Goal: Information Seeking & Learning: Learn about a topic

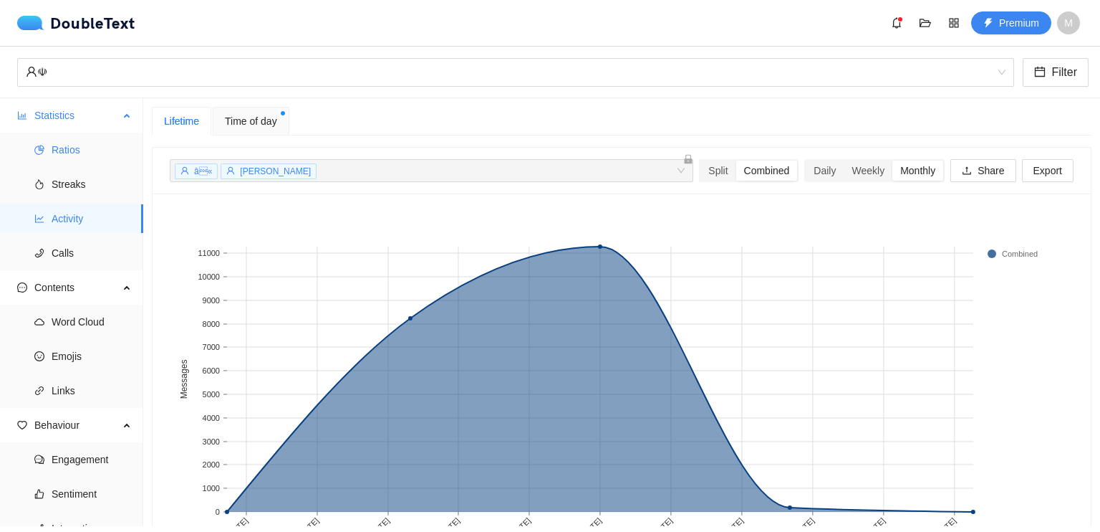
click at [78, 146] on span "Ratios" at bounding box center [92, 149] width 80 height 29
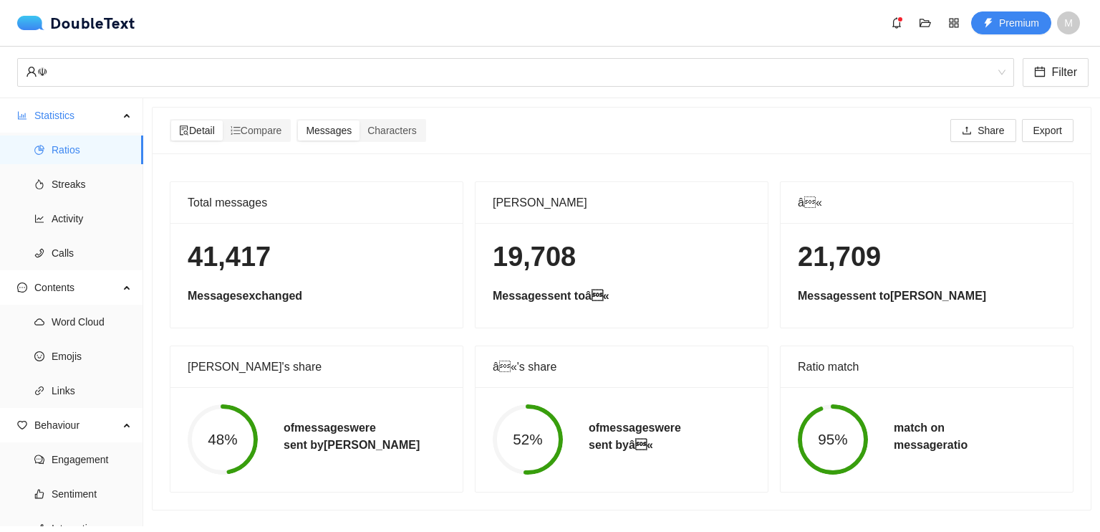
scroll to position [3, 0]
click at [74, 181] on span "Streaks" at bounding box center [92, 184] width 80 height 29
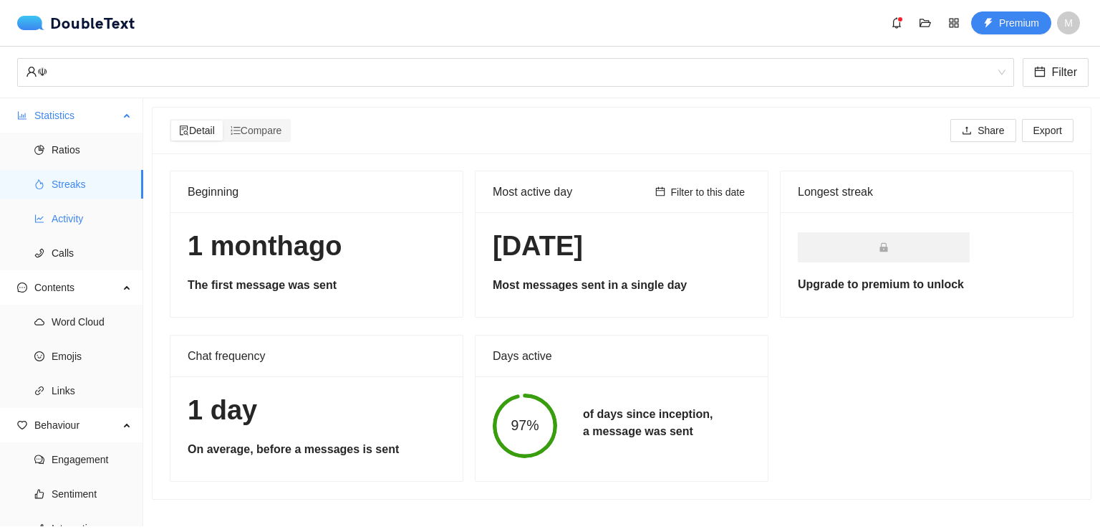
click at [54, 229] on span "Activity" at bounding box center [92, 218] width 80 height 29
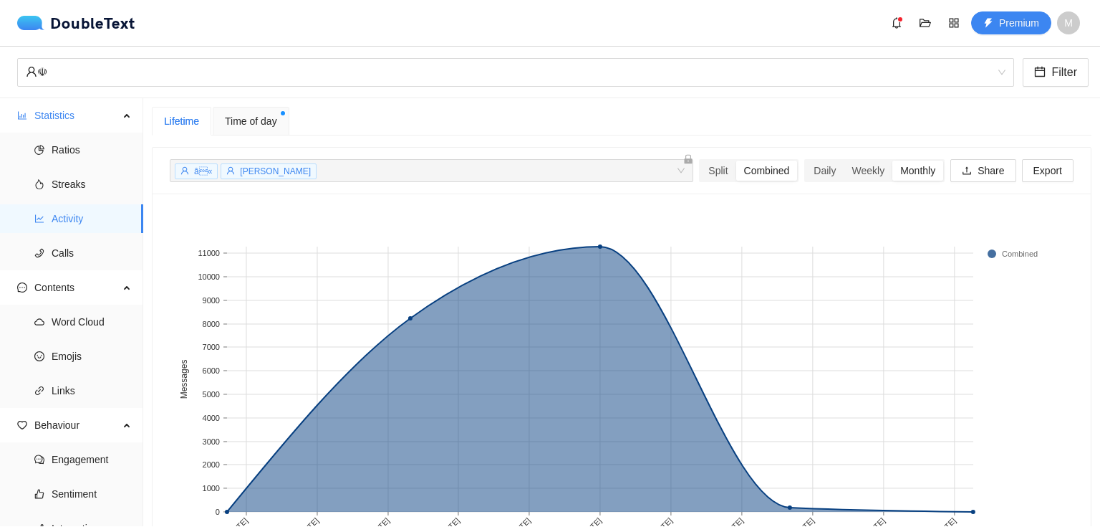
scroll to position [79, 0]
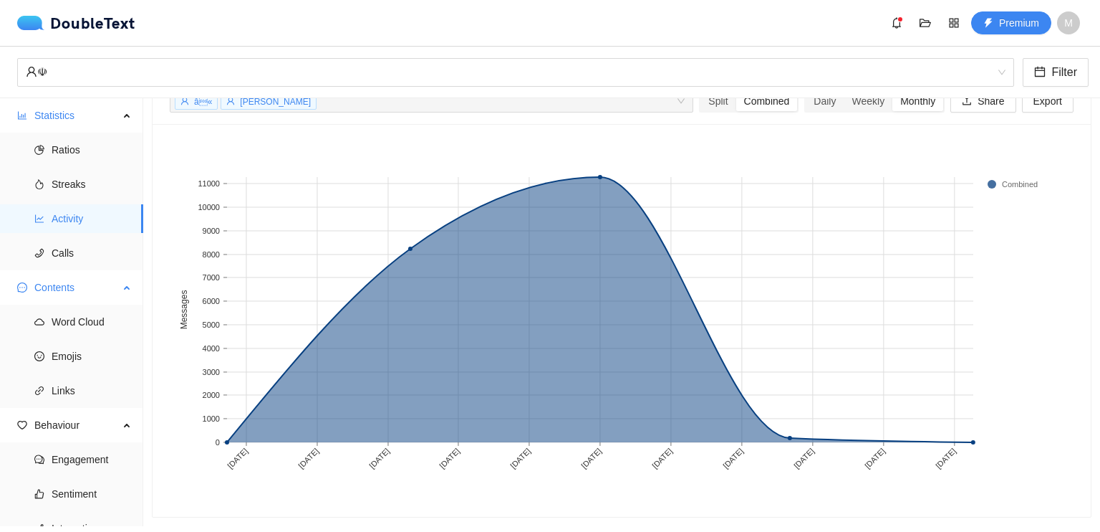
click at [64, 296] on span "Contents" at bounding box center [76, 287] width 85 height 29
click at [64, 295] on span "Contents" at bounding box center [76, 287] width 85 height 29
click at [60, 321] on span "Word Cloud" at bounding box center [92, 321] width 80 height 29
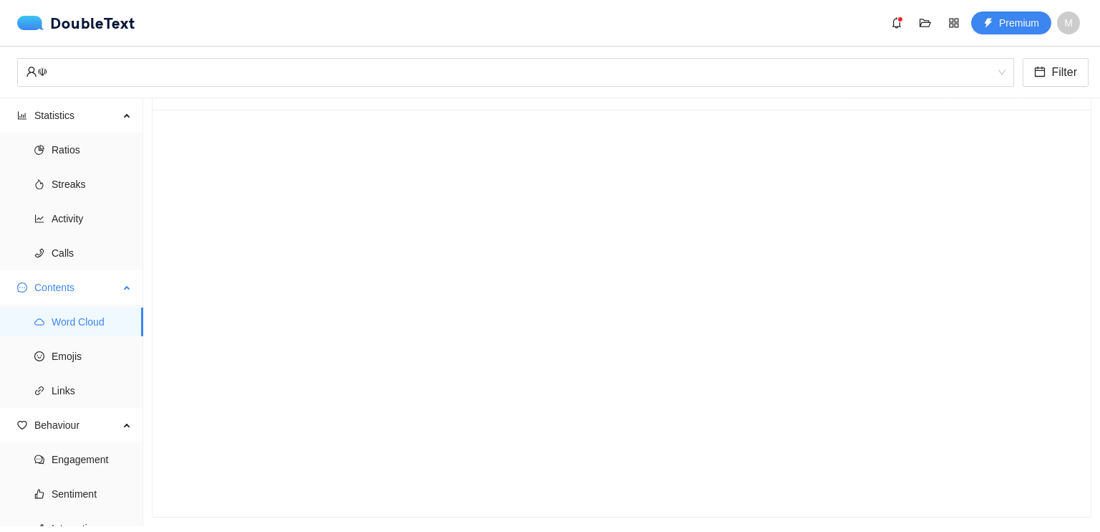
scroll to position [54, 0]
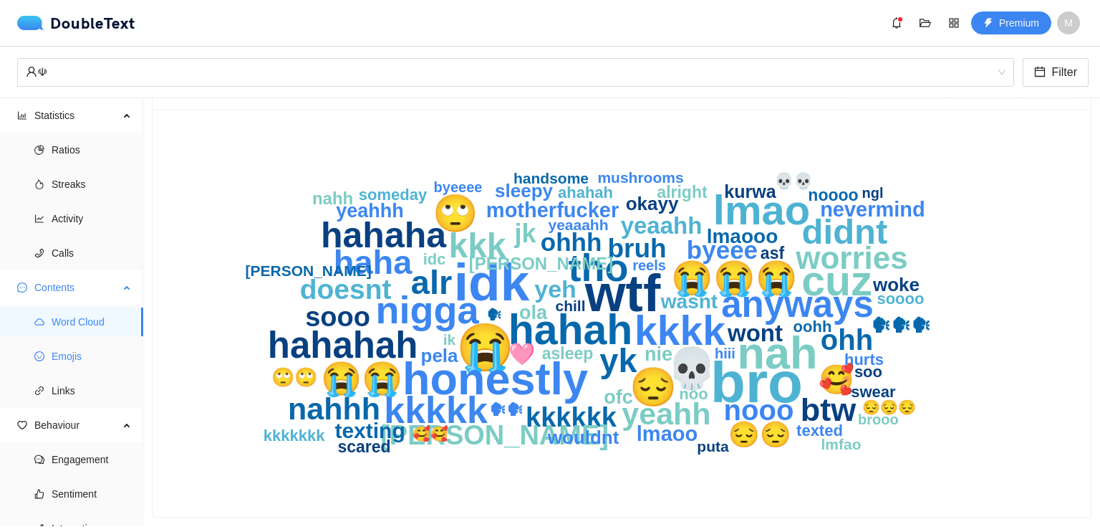
click at [53, 351] on span "Emojis" at bounding box center [92, 356] width 80 height 29
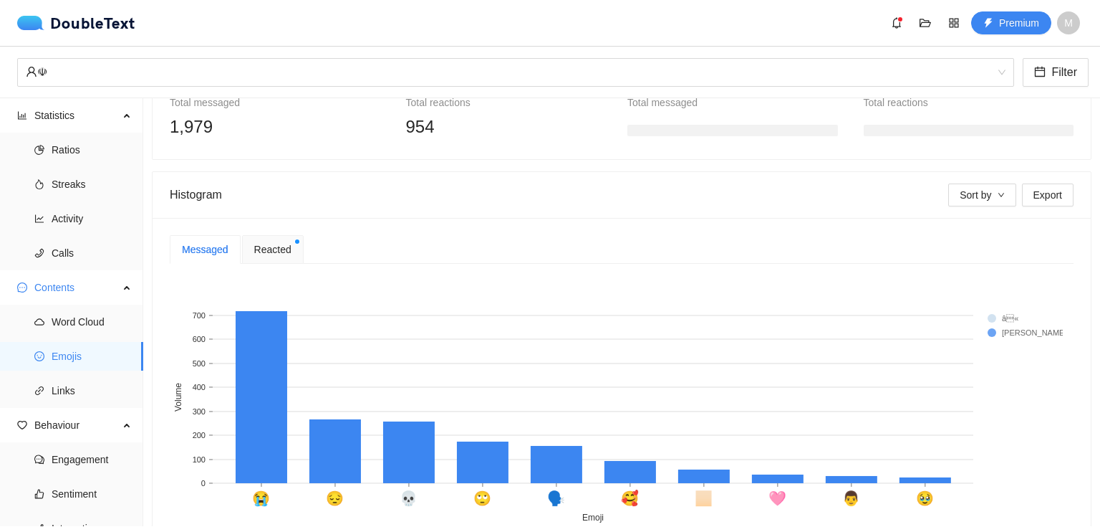
scroll to position [239, 0]
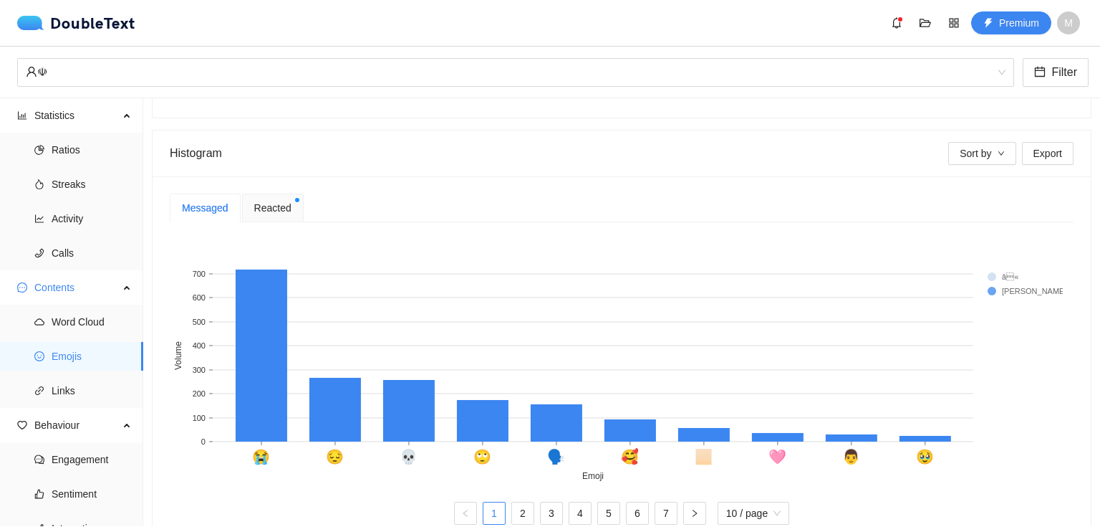
click at [281, 200] on span "Reacted" at bounding box center [272, 208] width 37 height 16
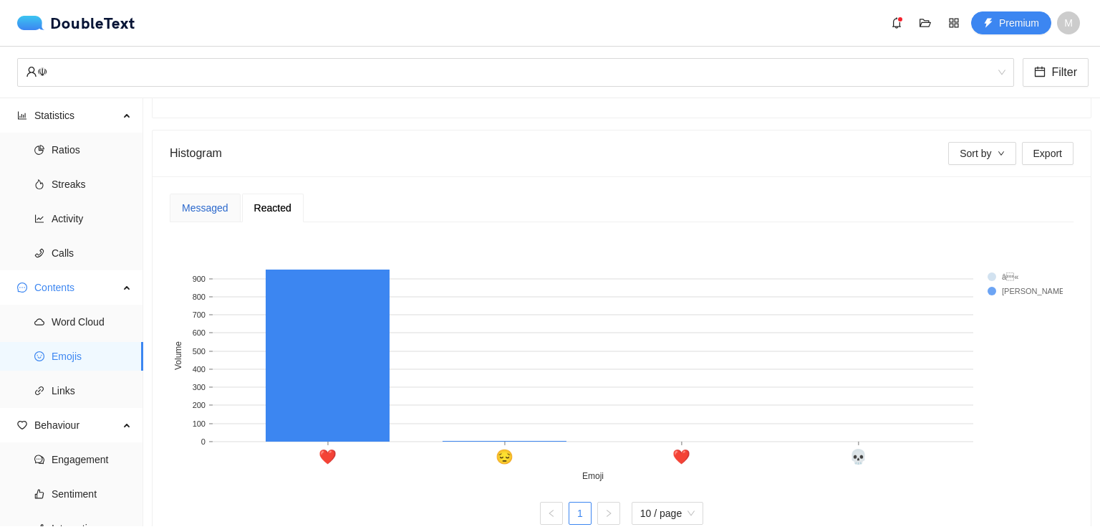
click at [216, 203] on div "Messaged" at bounding box center [205, 208] width 47 height 16
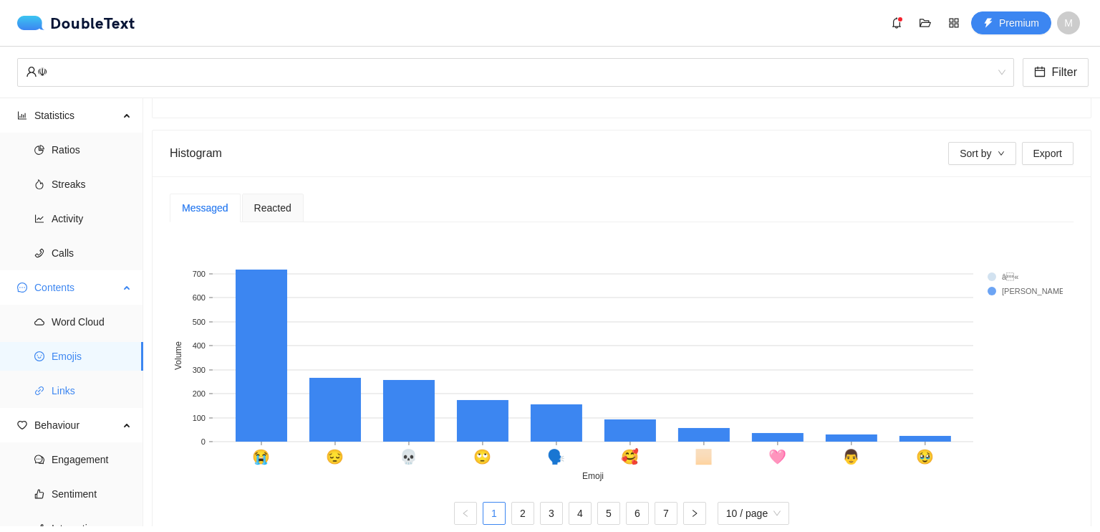
click at [82, 392] on span "Links" at bounding box center [92, 390] width 80 height 29
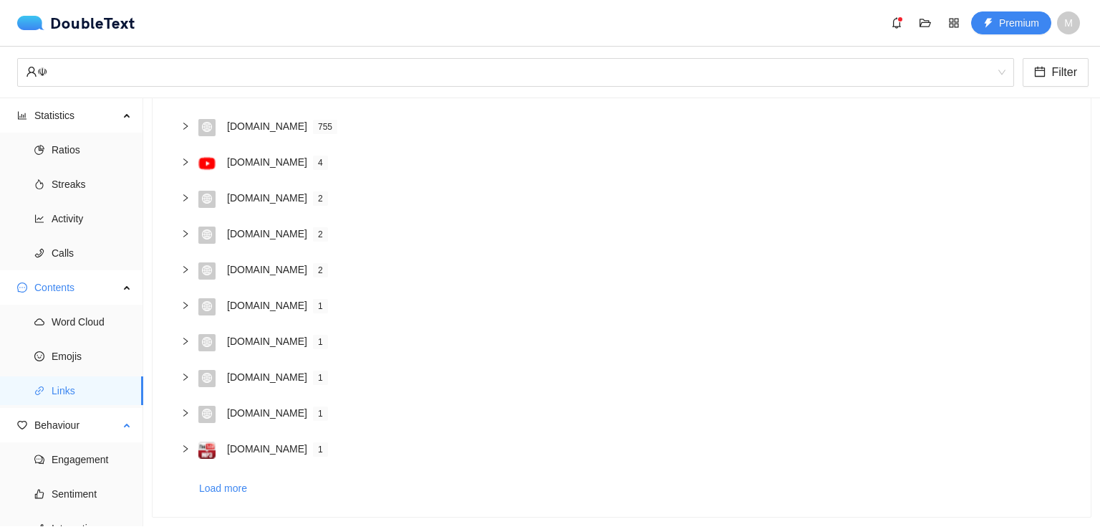
scroll to position [50, 0]
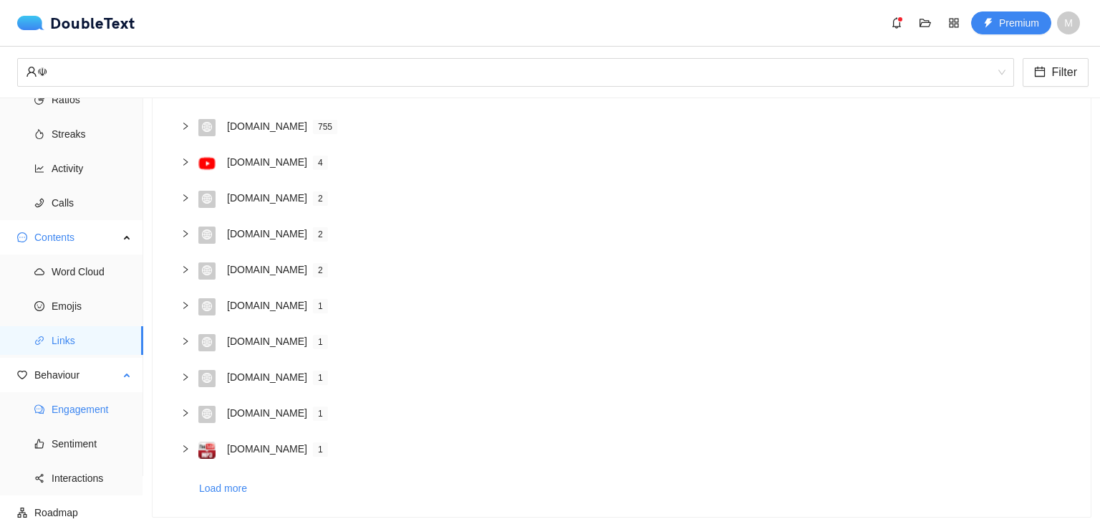
click at [73, 418] on span "Engagement" at bounding box center [92, 409] width 80 height 29
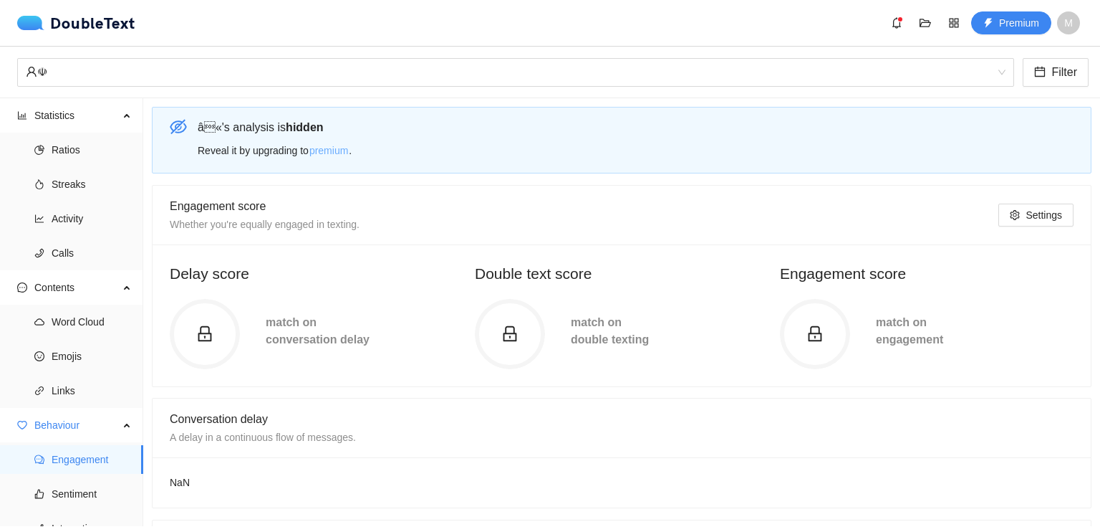
click at [327, 155] on span "premium" at bounding box center [328, 151] width 39 height 16
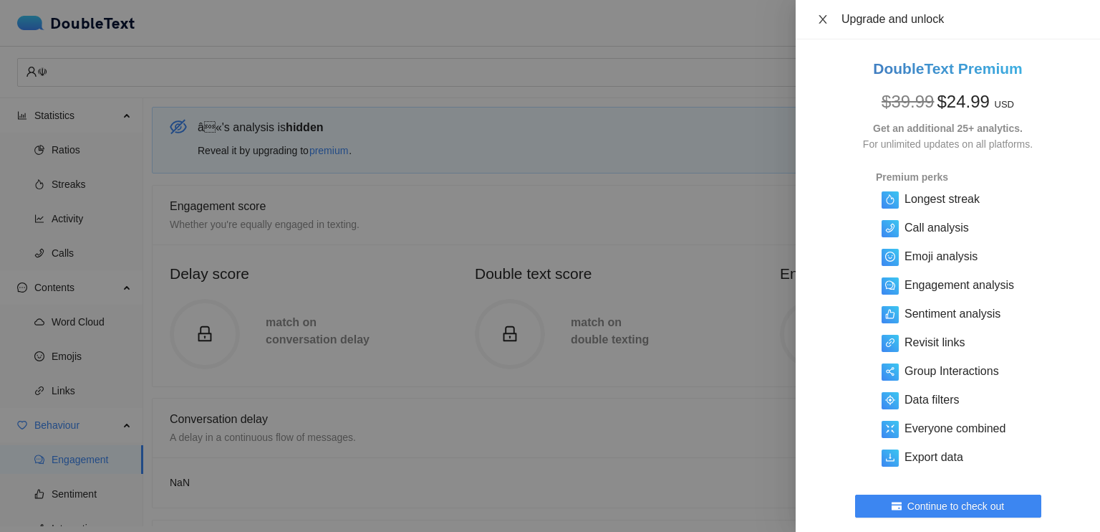
click at [827, 22] on icon "close" at bounding box center [822, 19] width 11 height 11
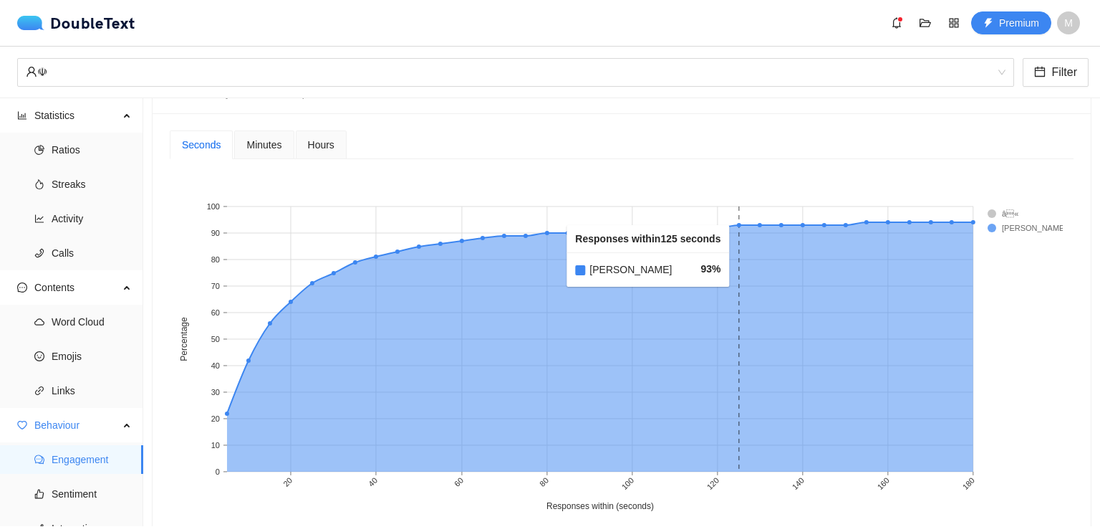
scroll to position [466, 0]
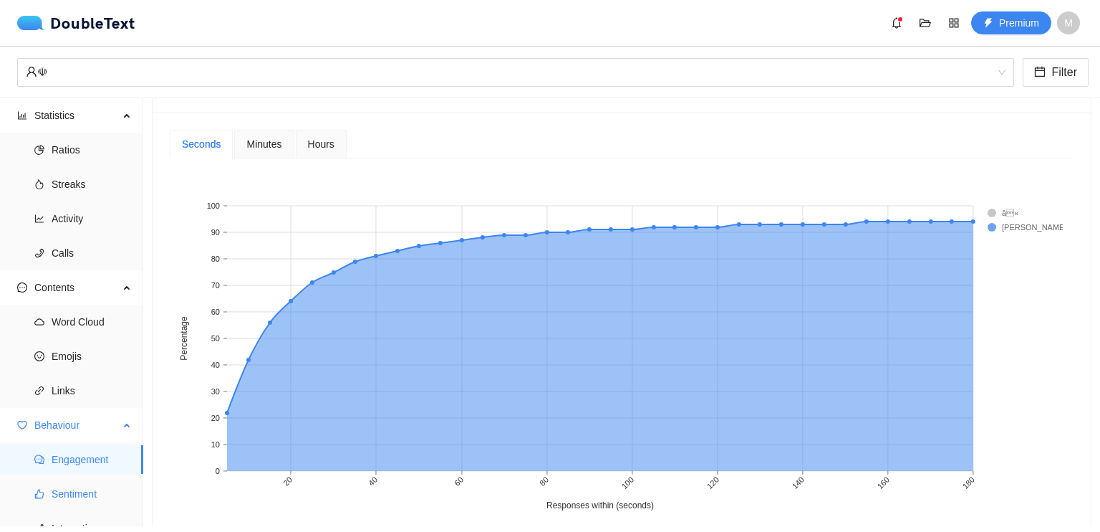
click at [66, 481] on span "Sentiment" at bounding box center [92, 493] width 80 height 29
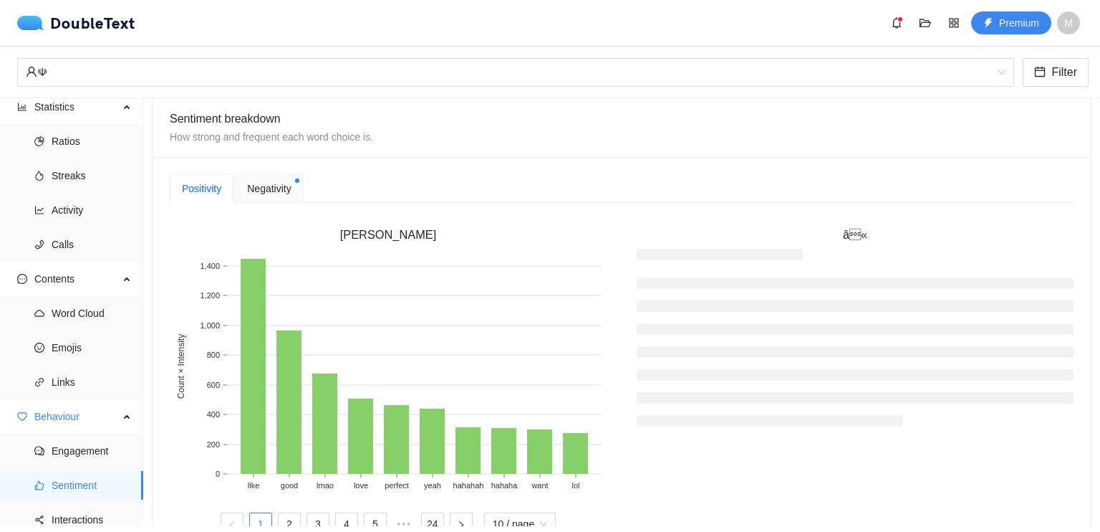
scroll to position [319, 0]
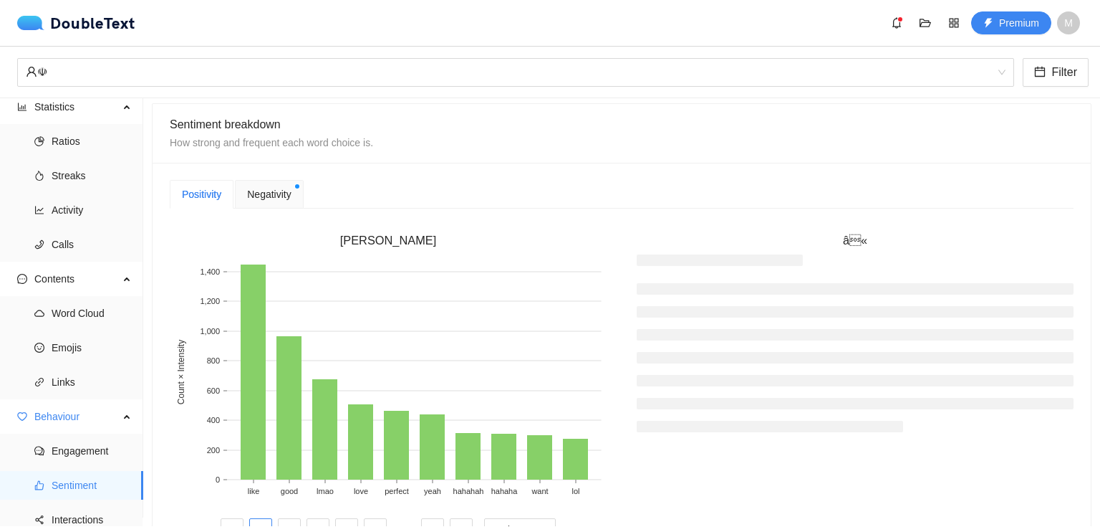
click at [257, 194] on span "Negativity" at bounding box center [269, 194] width 44 height 16
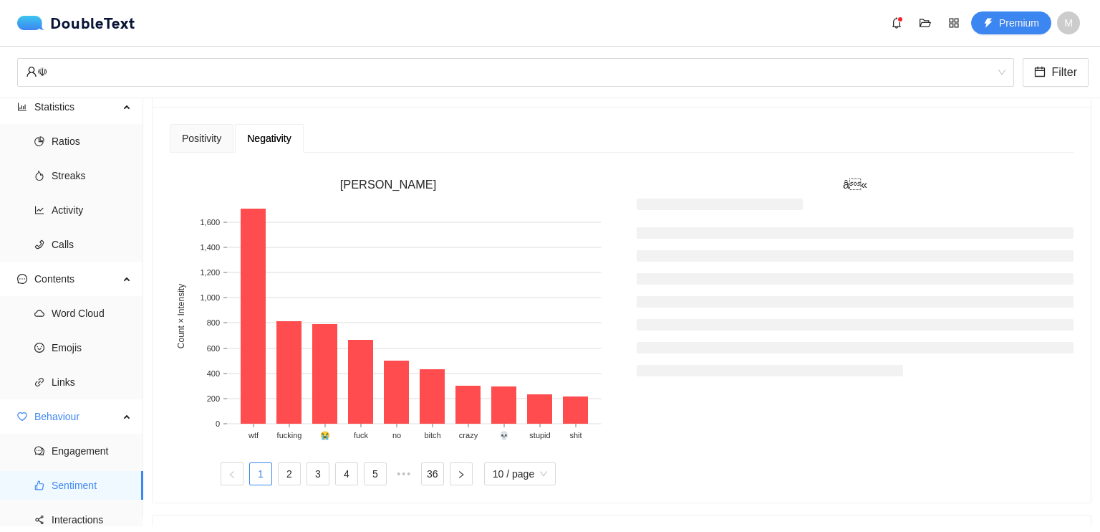
scroll to position [375, 0]
click at [215, 127] on div "Positivity" at bounding box center [202, 138] width 64 height 29
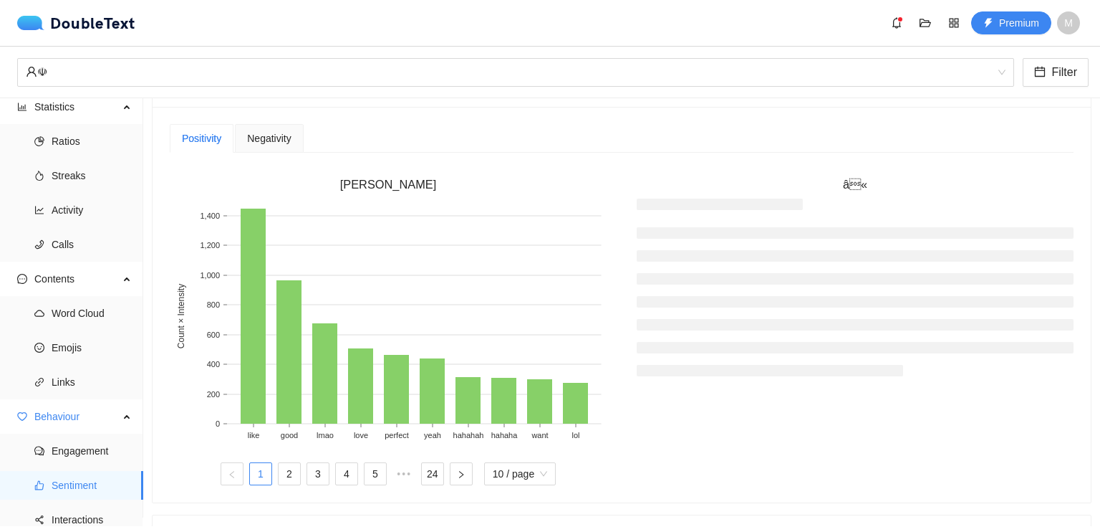
click at [832, 192] on div "â«" at bounding box center [855, 329] width 467 height 309
click at [839, 187] on h3 "â«" at bounding box center [855, 184] width 437 height 19
click at [771, 311] on ul at bounding box center [855, 301] width 437 height 149
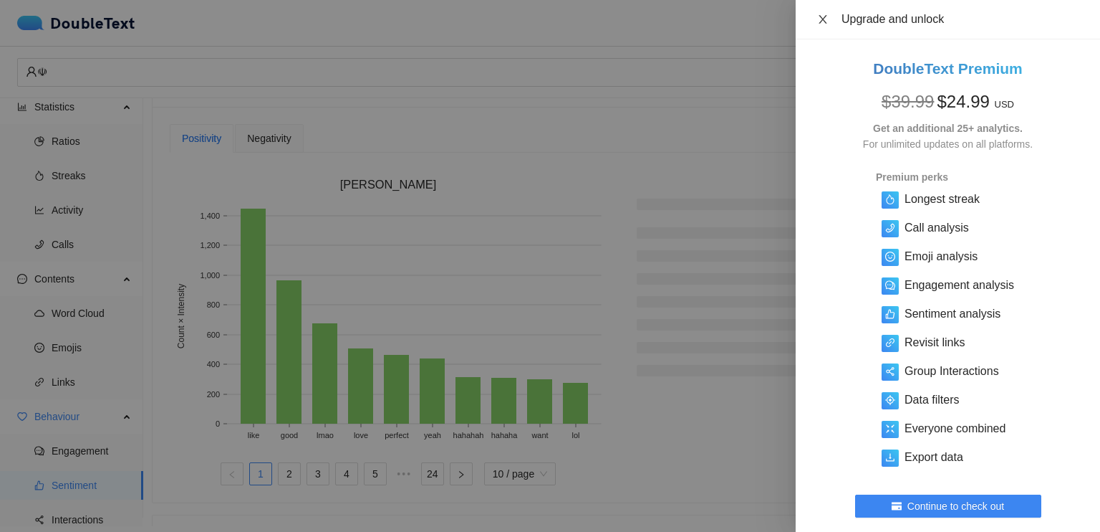
click at [824, 14] on icon "close" at bounding box center [822, 19] width 11 height 11
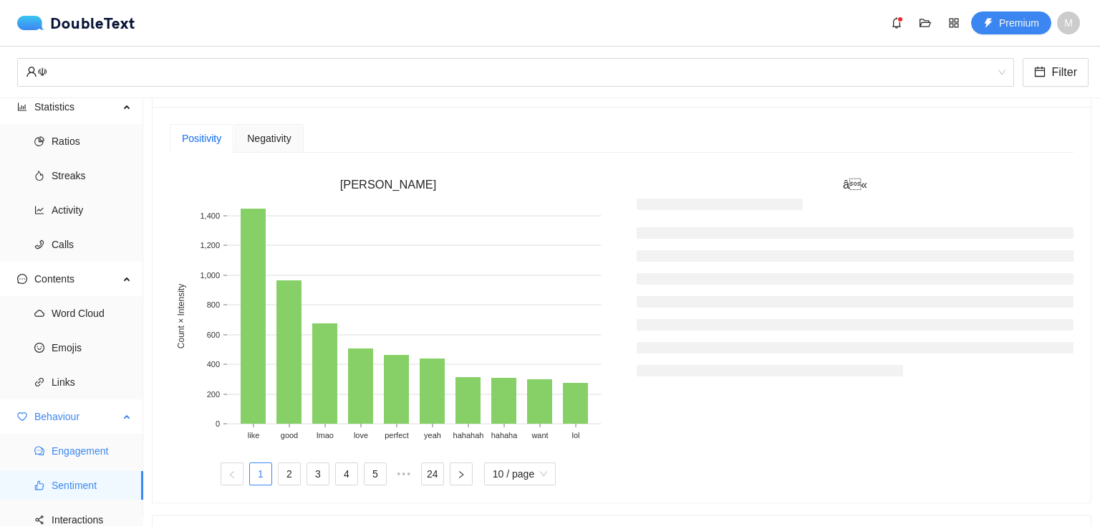
scroll to position [50, 0]
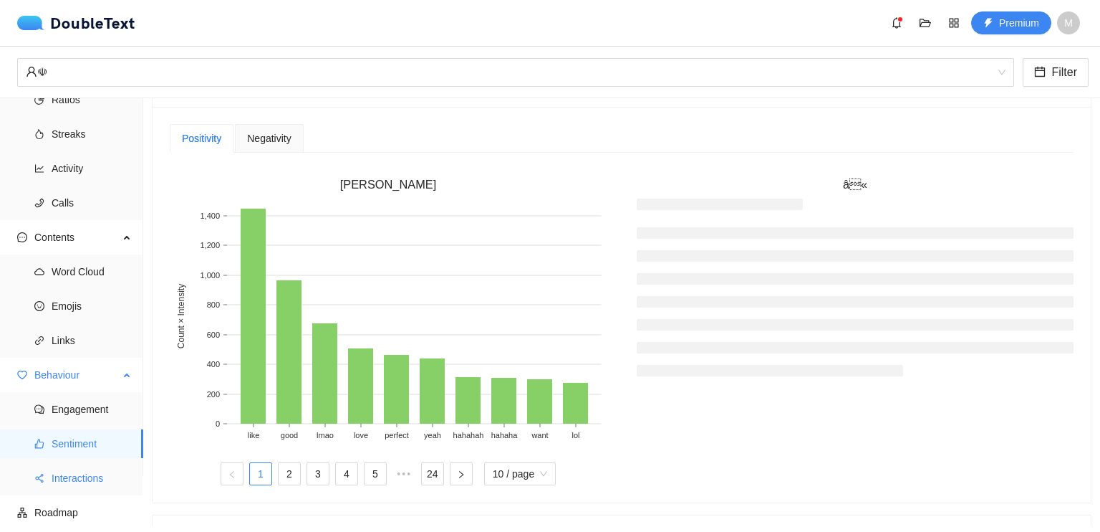
click at [48, 485] on li "Interactions" at bounding box center [71, 477] width 143 height 29
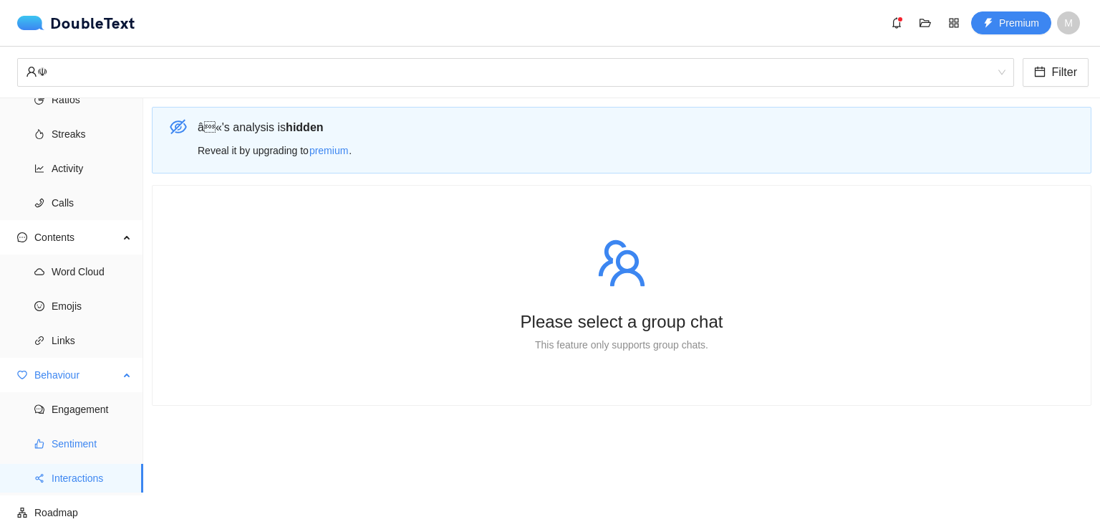
click at [54, 451] on span "Sentiment" at bounding box center [92, 443] width 80 height 29
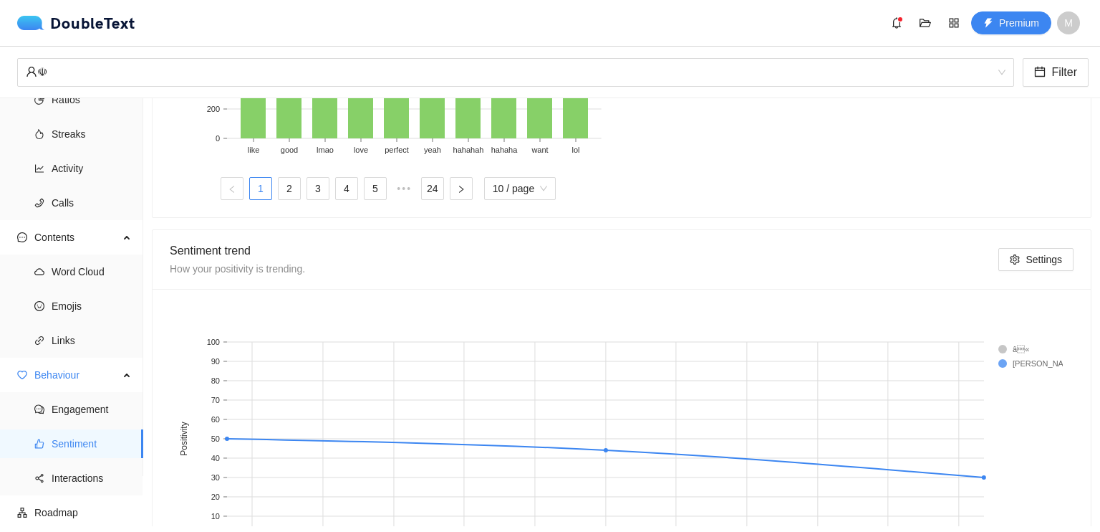
scroll to position [762, 0]
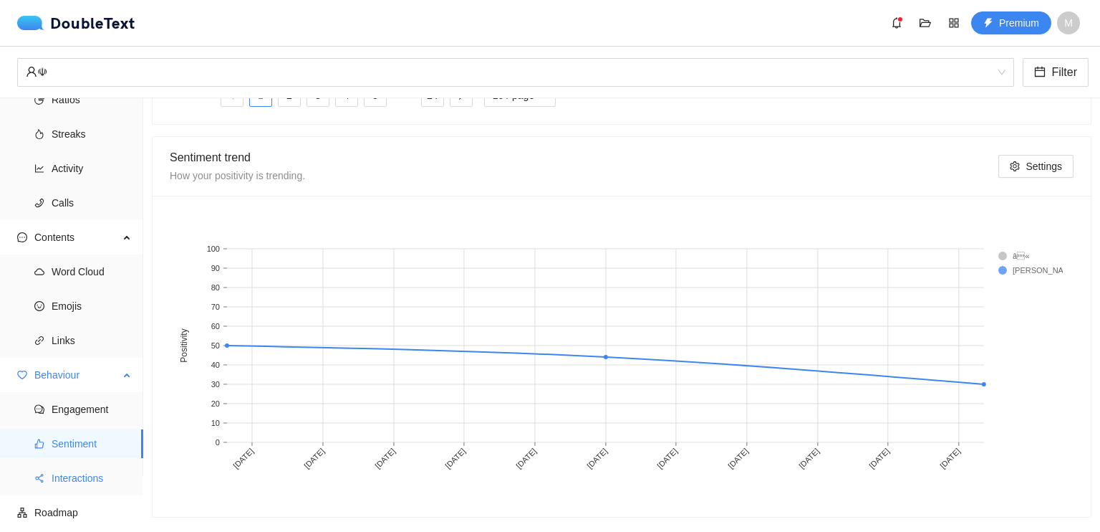
click at [73, 485] on span "Interactions" at bounding box center [92, 477] width 80 height 29
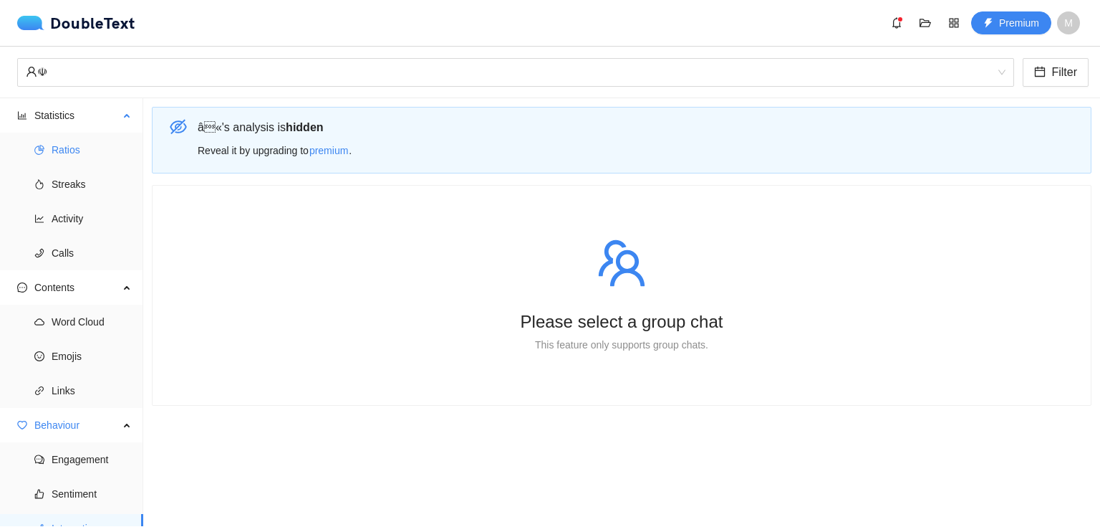
click at [63, 138] on span "Ratios" at bounding box center [92, 149] width 80 height 29
